Goal: Task Accomplishment & Management: Use online tool/utility

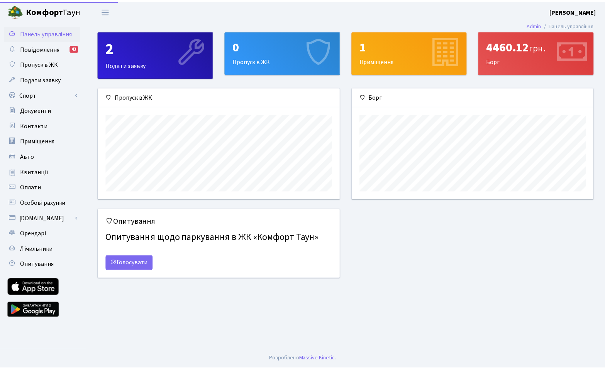
scroll to position [112, 244]
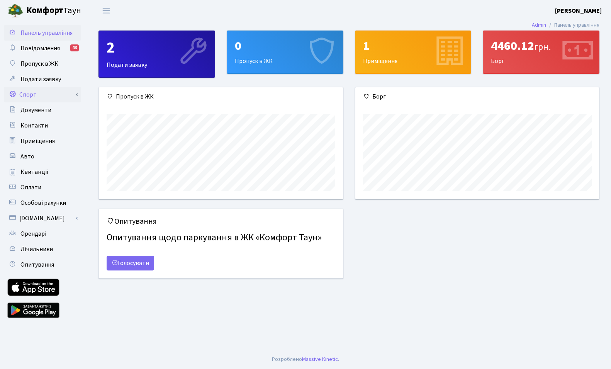
click at [40, 94] on link "Спорт" at bounding box center [42, 94] width 77 height 15
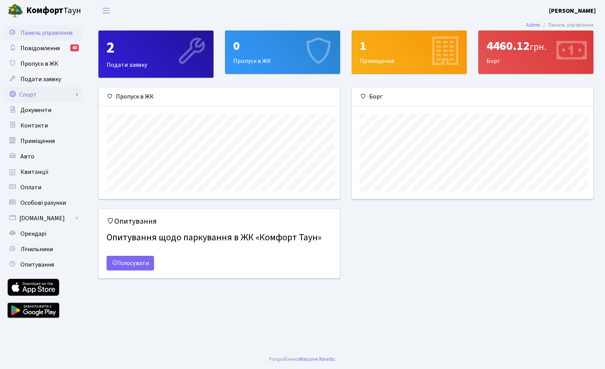
scroll to position [386015, 385886]
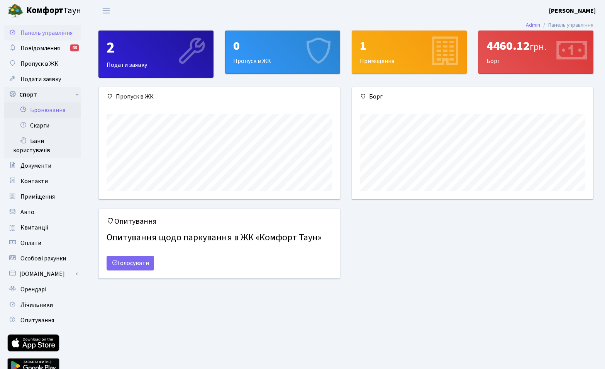
click at [41, 109] on link "Бронювання" at bounding box center [42, 109] width 77 height 15
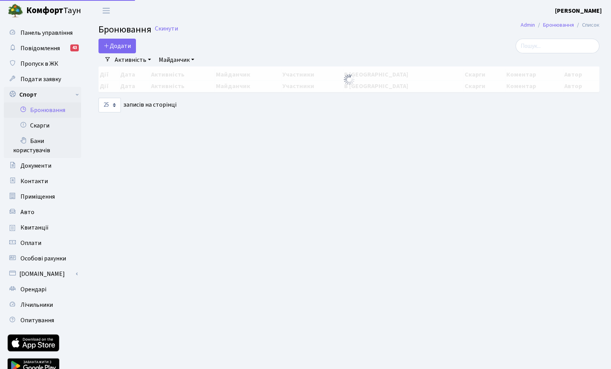
select select "25"
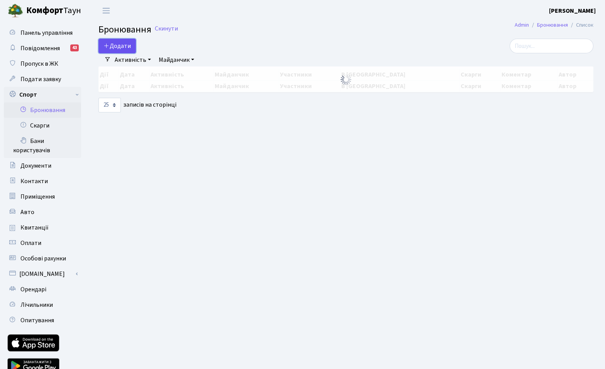
click at [107, 47] on icon "button" at bounding box center [106, 45] width 6 height 6
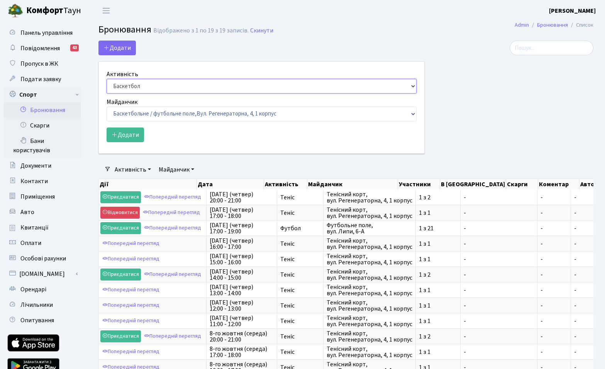
click at [124, 83] on select "Баскетбол Волейбол Йога Катання на роликах Настільний теніс Теніс Футбол Фітнес" at bounding box center [262, 86] width 310 height 15
select select "1"
click at [107, 79] on select "Баскетбол Волейбол Йога Катання на роликах Настільний теніс Теніс Футбол Фітнес" at bounding box center [262, 86] width 310 height 15
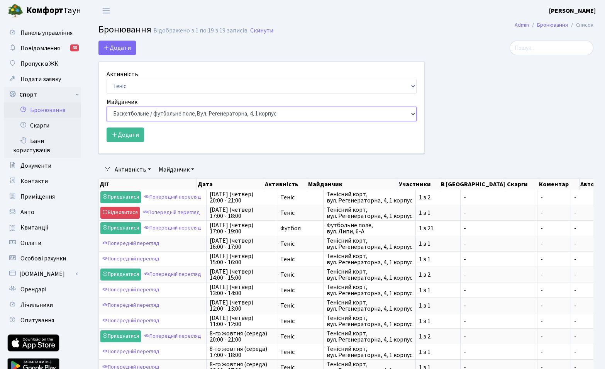
click at [140, 113] on select "Баскетбольне / футбольне поле, Вул. Регенераторна, 4, 1 корпус Баскетбольне пол…" at bounding box center [262, 114] width 310 height 15
click at [107, 107] on select "Баскетбольне / футбольне поле, Вул. Регенераторна, 4, 1 корпус Баскетбольне пол…" at bounding box center [262, 114] width 310 height 15
click at [129, 114] on select "Баскетбольне / футбольне поле, Вул. Регенераторна, 4, 1 корпус Баскетбольне пол…" at bounding box center [262, 114] width 310 height 15
select select "1"
click at [107, 107] on select "Баскетбольне / футбольне поле, Вул. Регенераторна, 4, 1 корпус Баскетбольне пол…" at bounding box center [262, 114] width 310 height 15
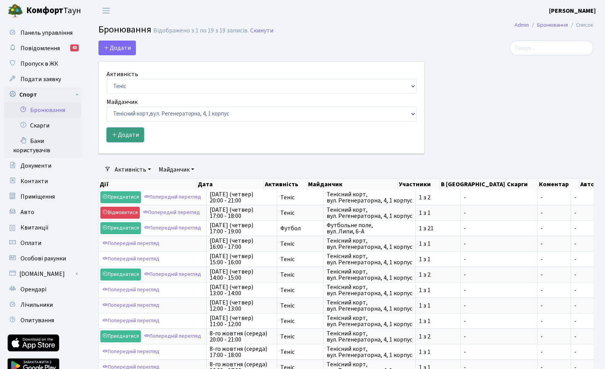
click at [129, 135] on button "Додати" at bounding box center [125, 134] width 37 height 15
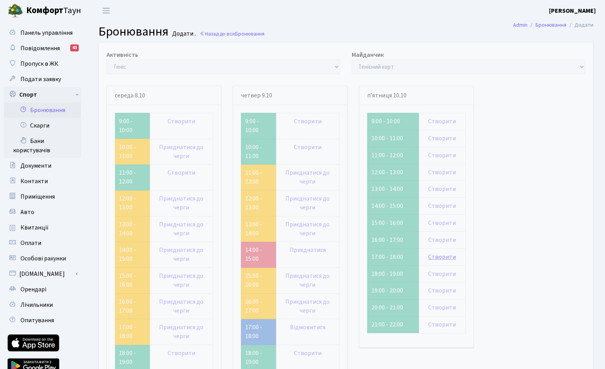
click at [440, 258] on link "Створити" at bounding box center [442, 257] width 28 height 8
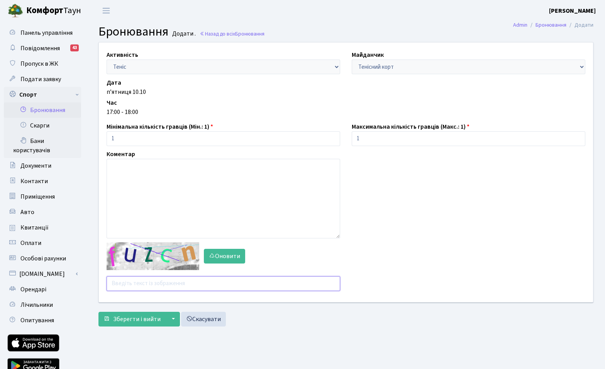
click at [131, 284] on input "text" at bounding box center [224, 283] width 234 height 15
type input "dmfzc"
click at [98, 312] on button "Зберегти і вийти" at bounding box center [131, 319] width 67 height 15
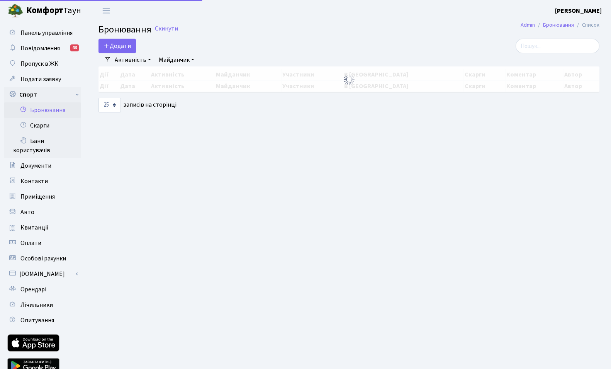
select select "25"
